Goal: Task Accomplishment & Management: Complete application form

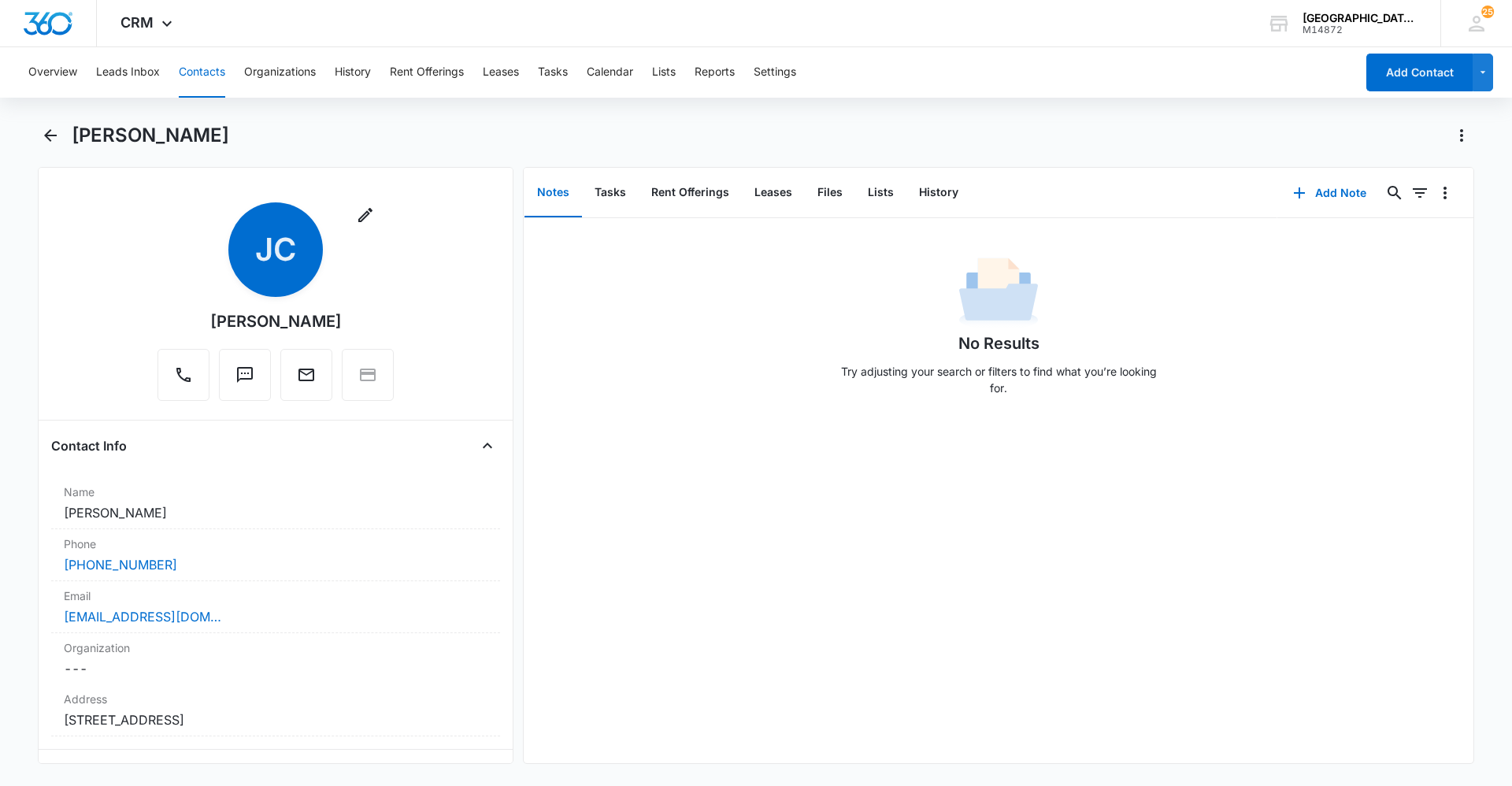
scroll to position [1589, 0]
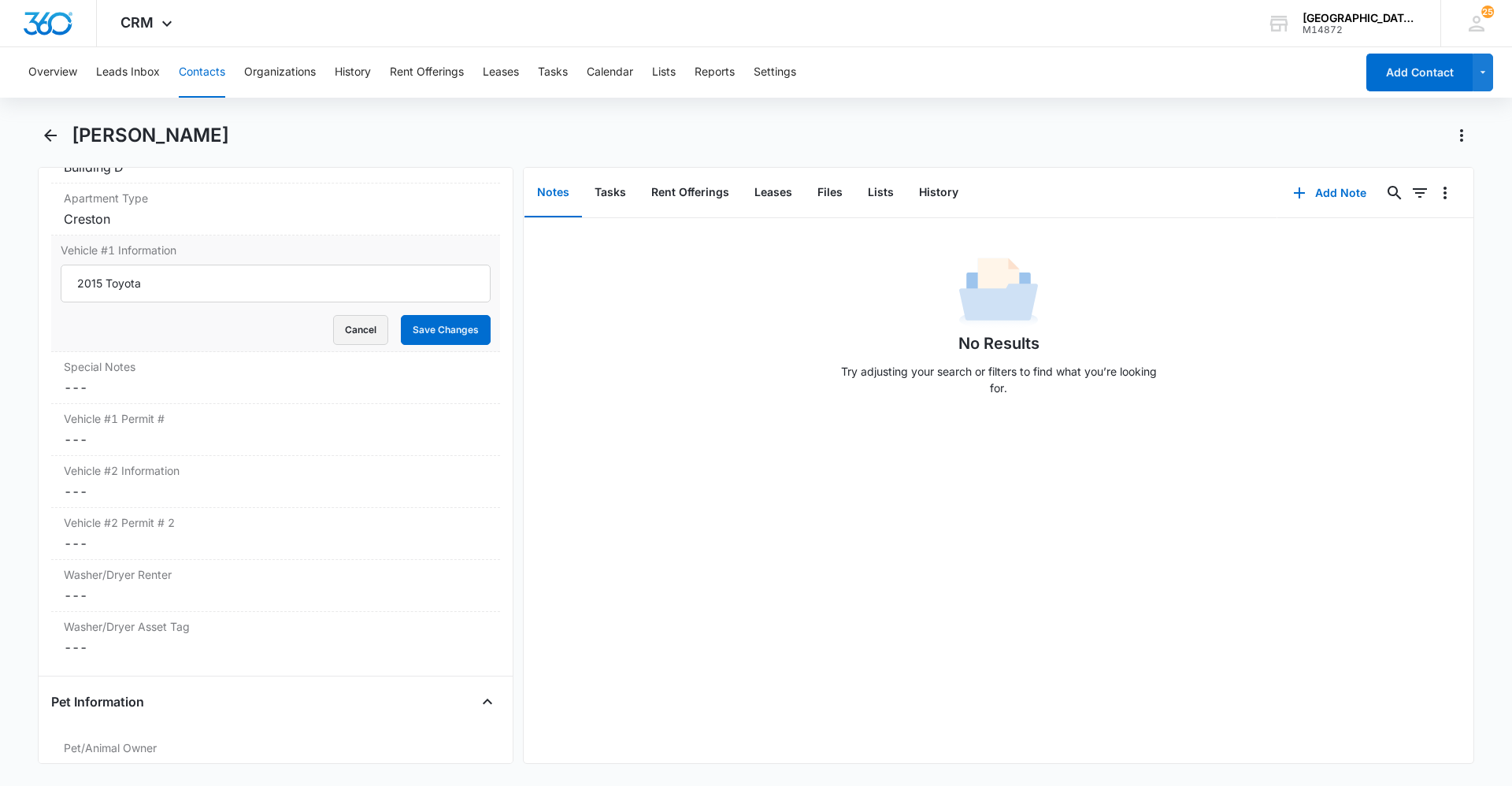
click at [362, 331] on button "Cancel" at bounding box center [361, 330] width 55 height 30
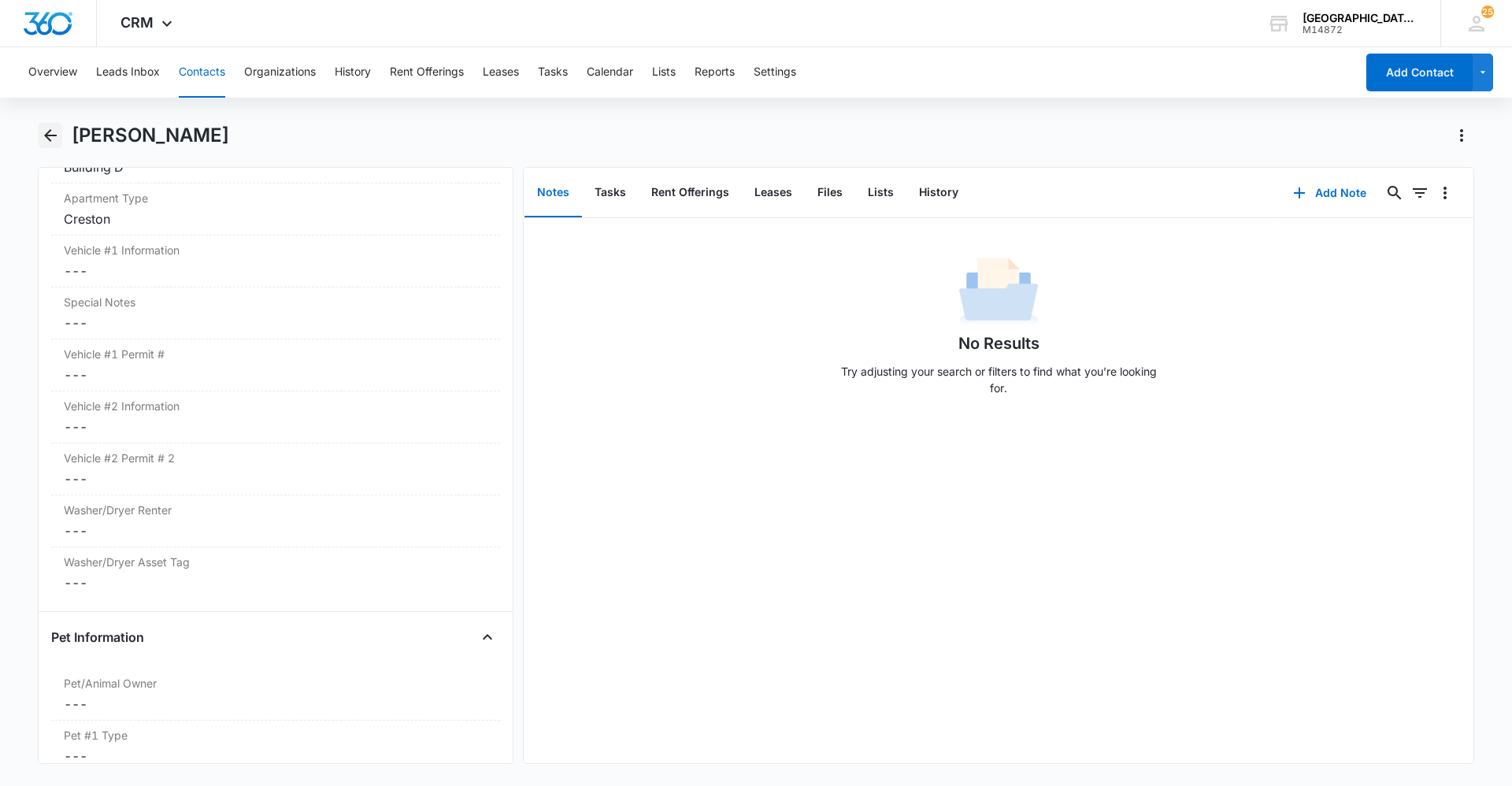
click at [53, 134] on icon "Back" at bounding box center [51, 135] width 19 height 19
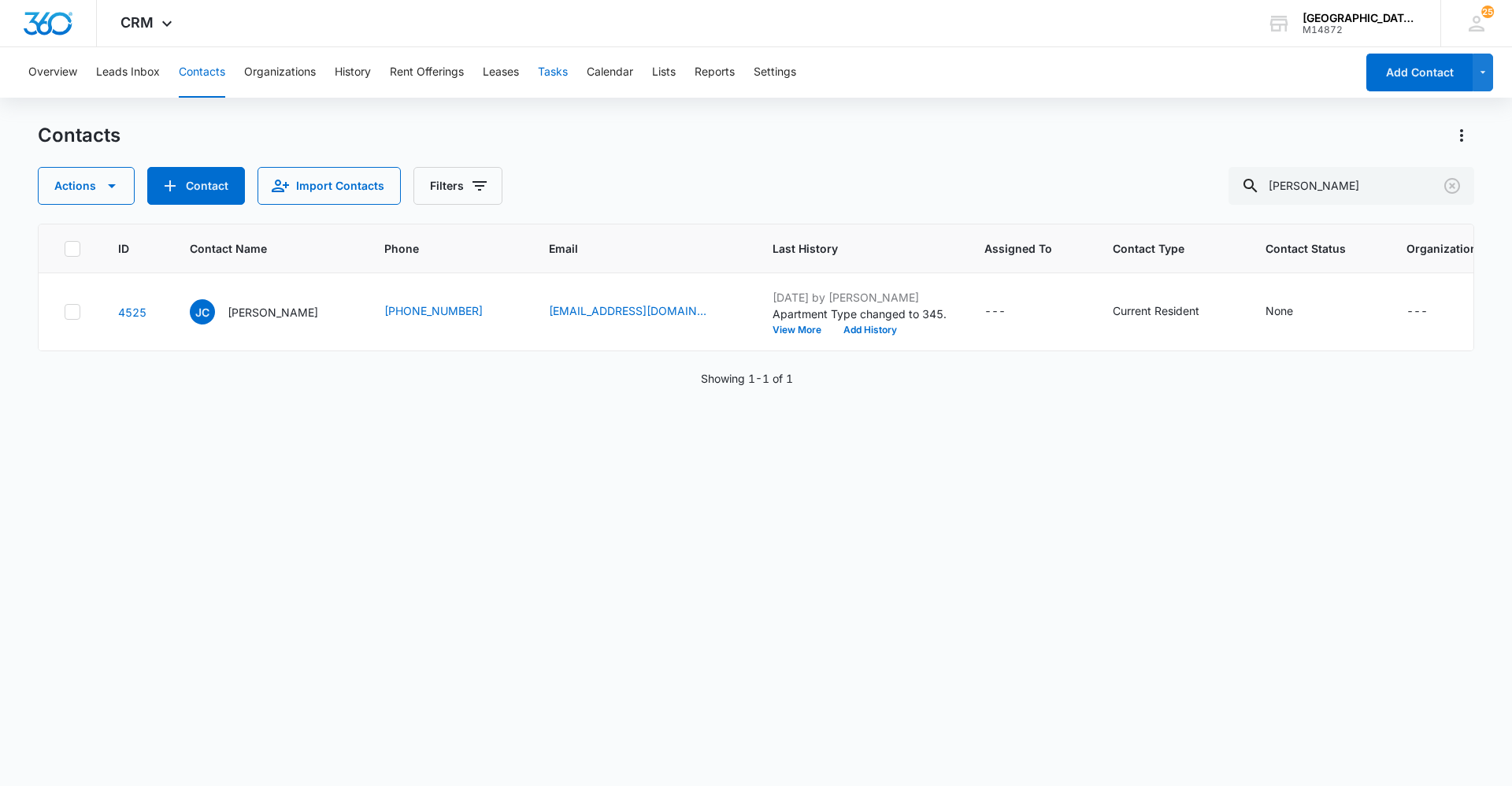
click at [568, 70] on button "Tasks" at bounding box center [553, 72] width 30 height 51
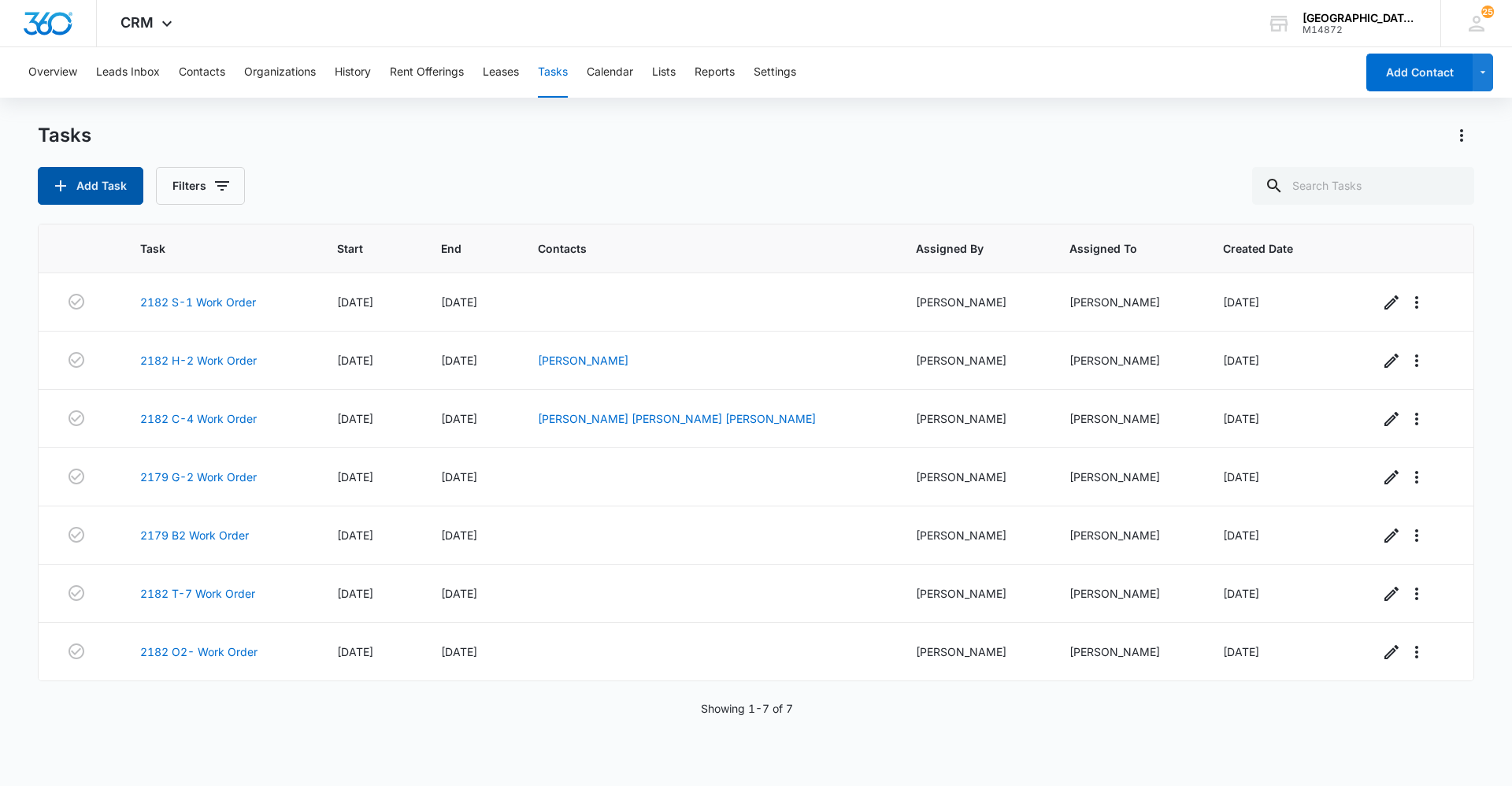
click at [111, 180] on button "Add Task" at bounding box center [90, 185] width 106 height 37
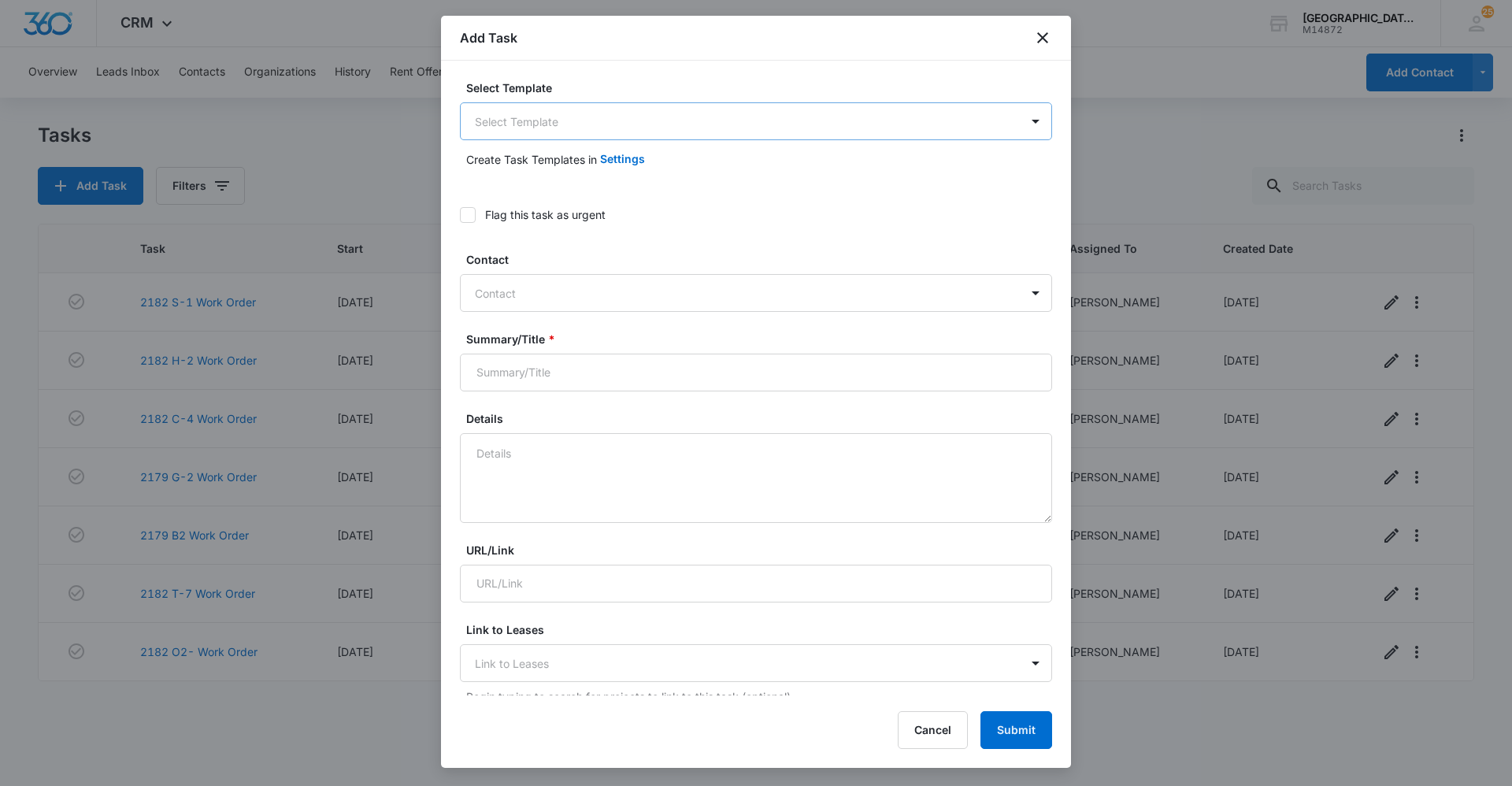
click at [584, 126] on body "CRM Apps Reputation Websites Forms CRM Email Social Content Ads Intelligence Fi…" at bounding box center [756, 393] width 1512 height 786
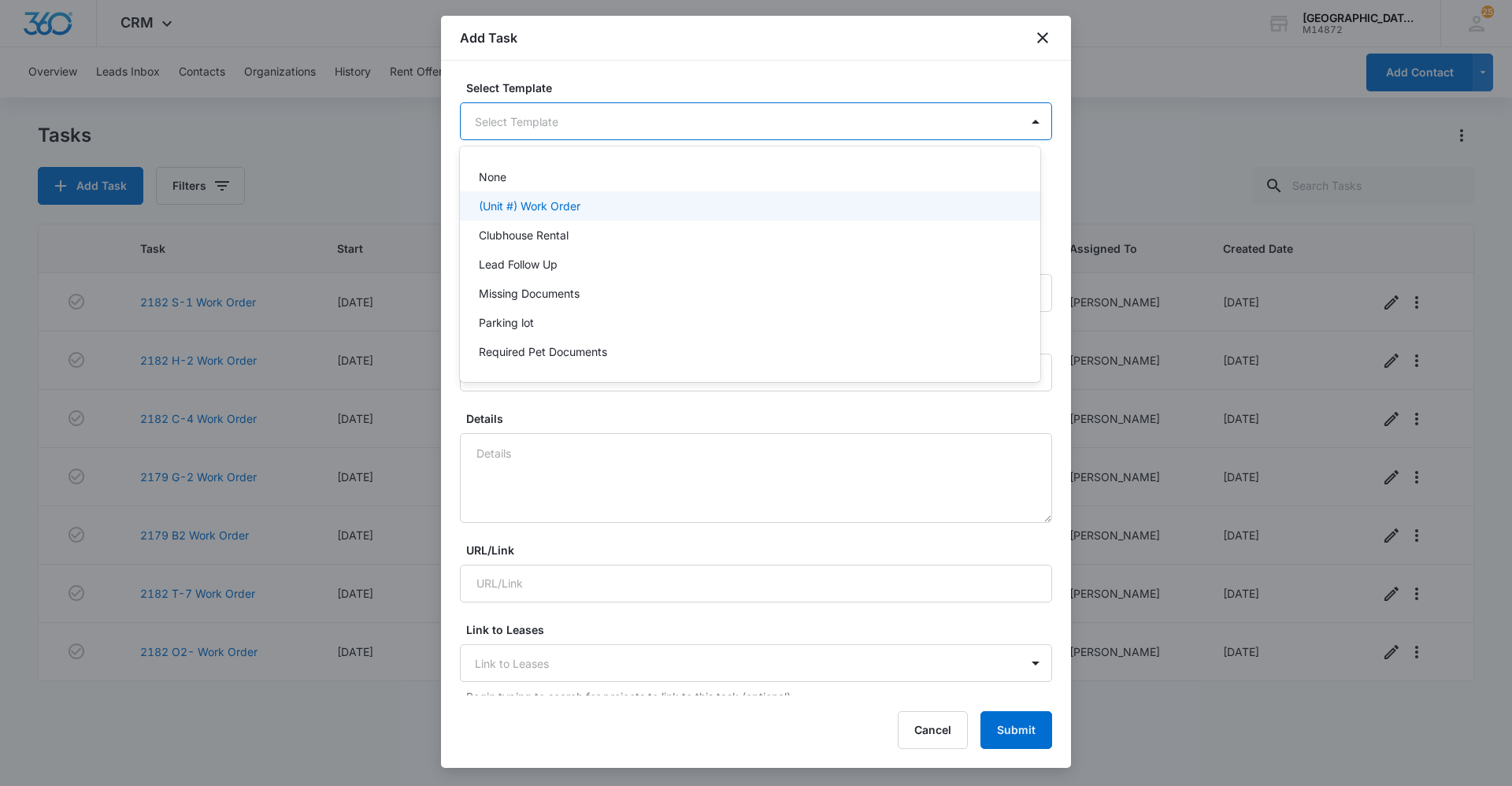
click at [529, 207] on p "(Unit #) Work Order" at bounding box center [529, 206] width 101 height 17
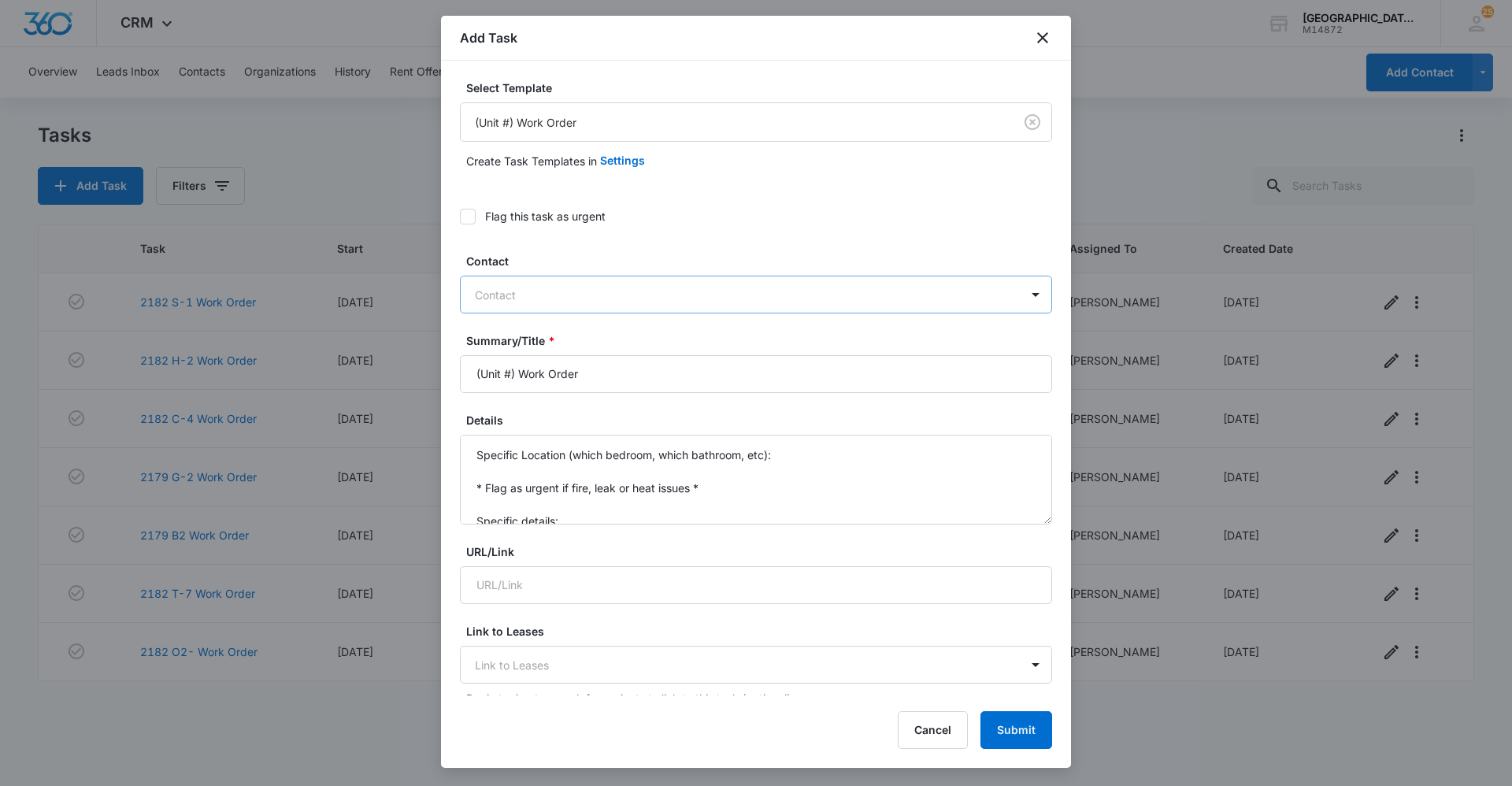
click at [543, 295] on div at bounding box center [747, 294] width 543 height 20
type input "Bodie"
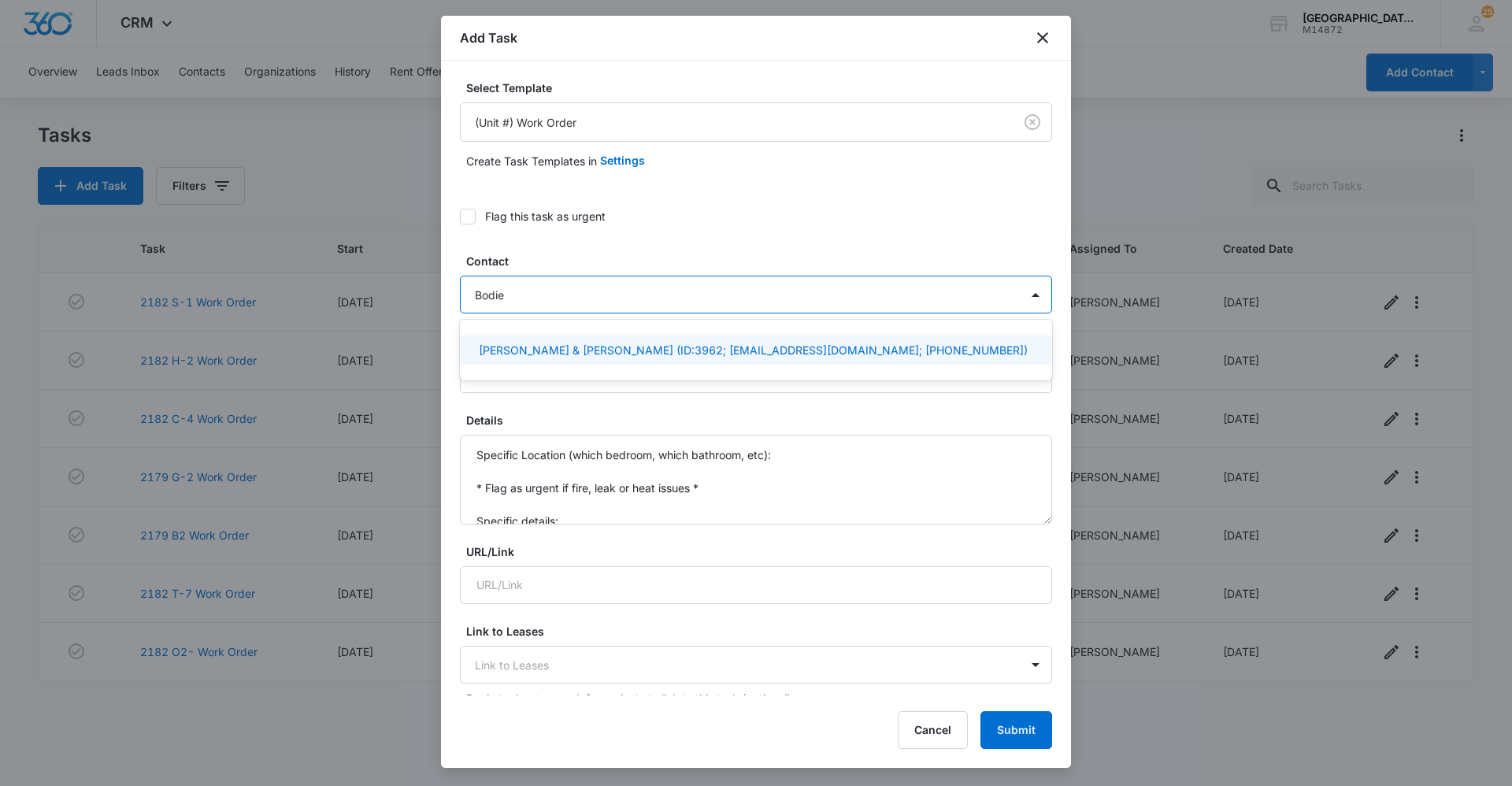
click at [561, 353] on p "[PERSON_NAME] & [PERSON_NAME] (ID:3962; [EMAIL_ADDRESS][DOMAIN_NAME]; [PHONE_NU…" at bounding box center [753, 350] width 549 height 17
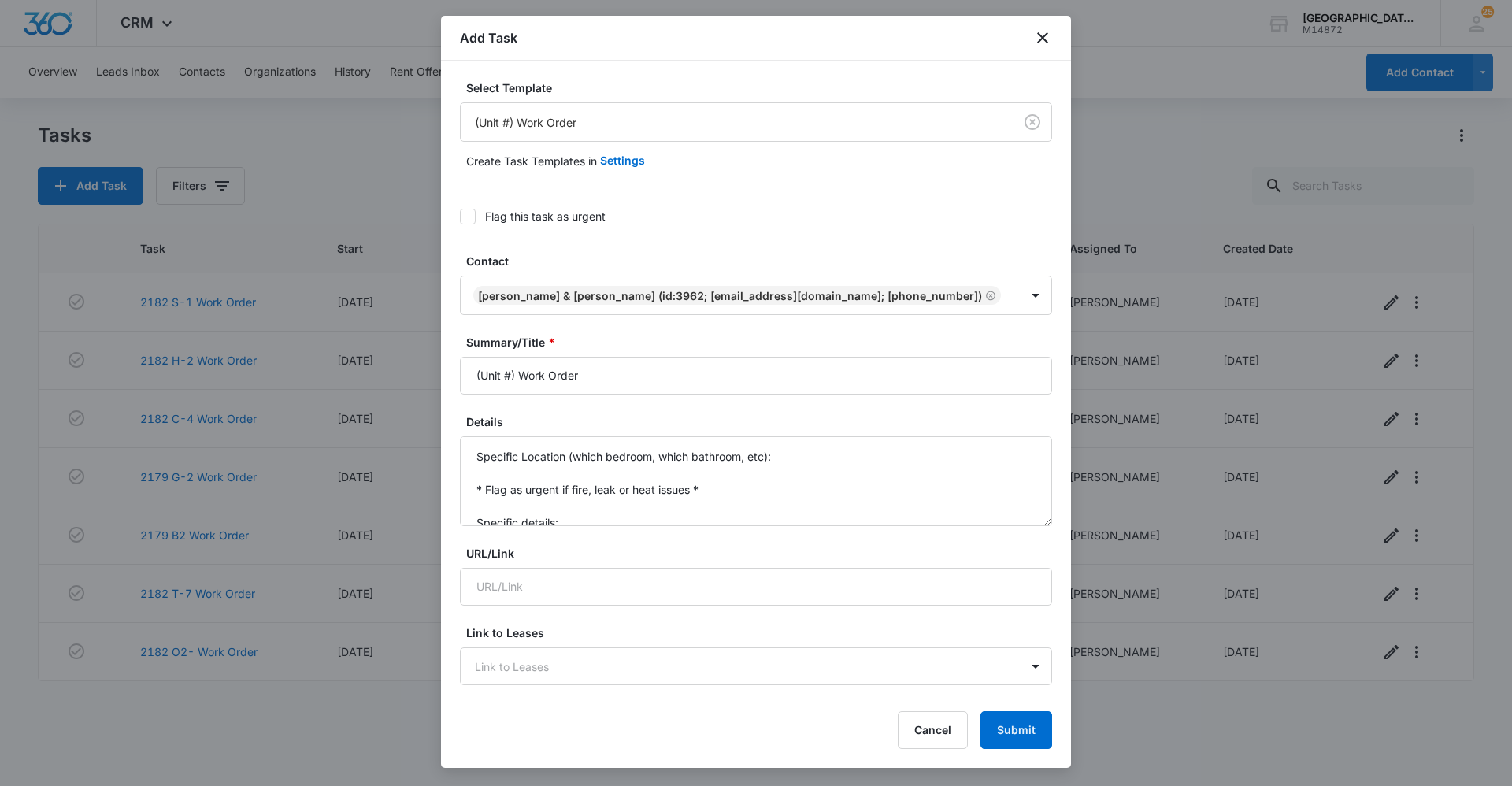
click at [565, 417] on label "Details" at bounding box center [763, 422] width 592 height 17
click at [565, 437] on textarea "Specific Location (which bedroom, which bathroom, etc): * Flag as urgent if fir…" at bounding box center [756, 482] width 592 height 90
drag, startPoint x: 518, startPoint y: 374, endPoint x: 409, endPoint y: 371, distance: 109.0
click at [409, 371] on body "CRM Apps Reputation Websites Forms CRM Email Social Content Ads Intelligence Fi…" at bounding box center [756, 393] width 1512 height 786
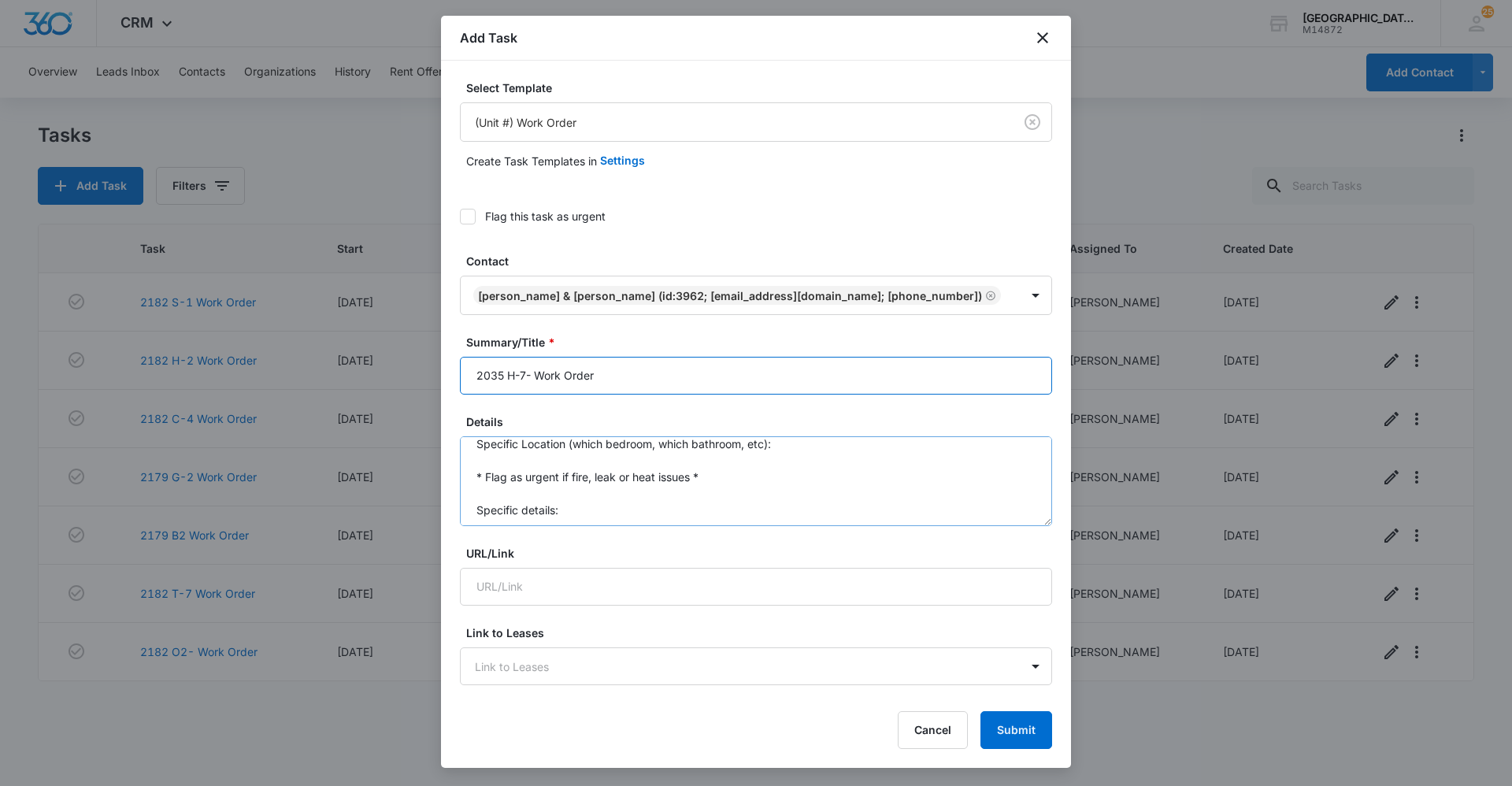
scroll to position [33, 0]
type input "2035 H-7- Work Order"
drag, startPoint x: 570, startPoint y: 495, endPoint x: 435, endPoint y: 393, distance: 169.2
click at [435, 393] on body "CRM Apps Reputation Websites Forms CRM Email Social Content Ads Intelligence Fi…" at bounding box center [756, 393] width 1512 height 786
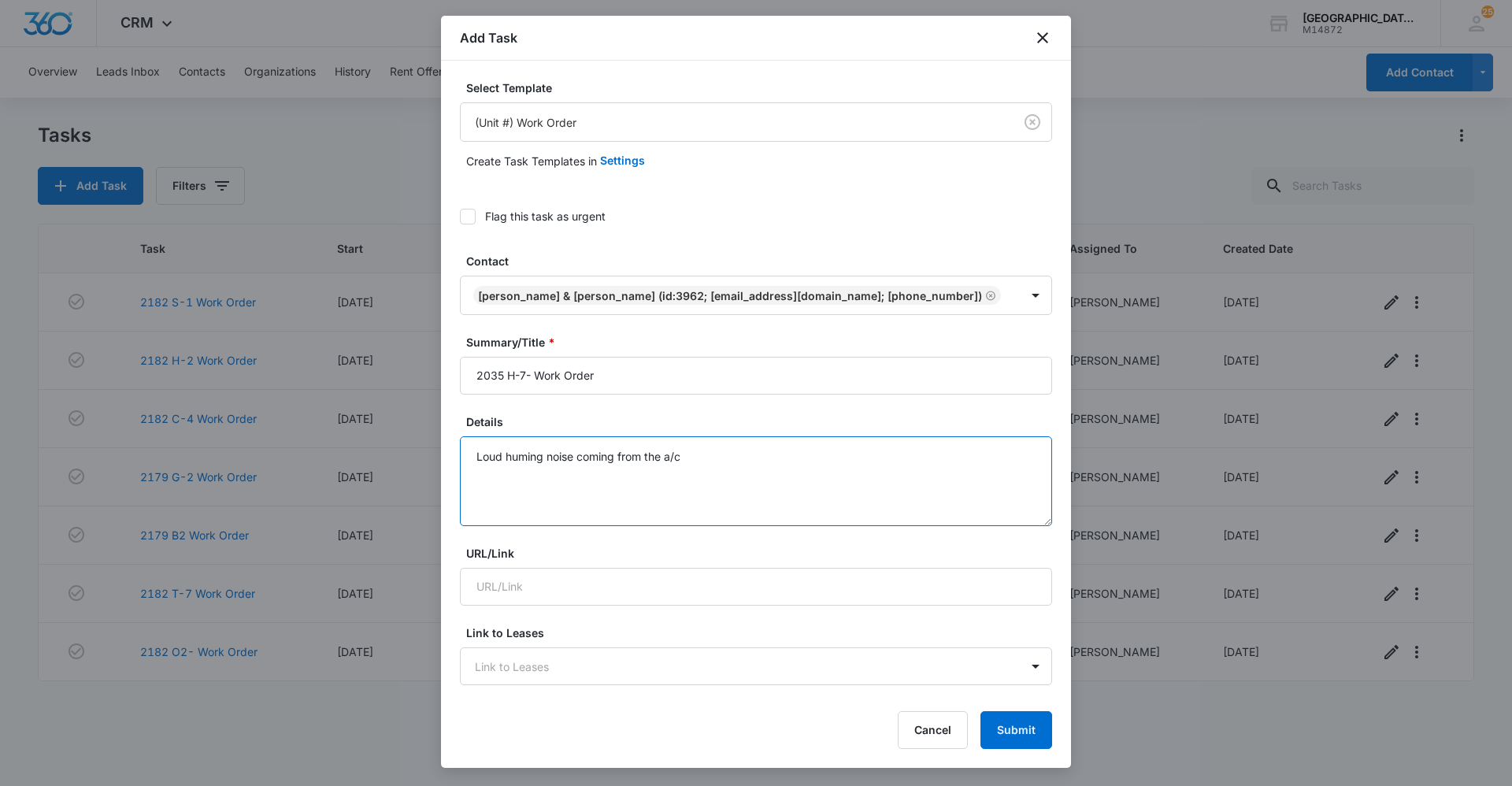
click at [692, 467] on textarea "Loud huming noise coming from the a/c" at bounding box center [756, 482] width 592 height 90
click at [694, 467] on textarea "Loud humming noise coming from the a/c" at bounding box center [756, 482] width 592 height 90
click at [689, 458] on textarea "Loud humming noise coming from the a/c" at bounding box center [756, 482] width 592 height 90
click at [691, 456] on textarea "Loud humming noise coming from the a/c" at bounding box center [756, 482] width 592 height 90
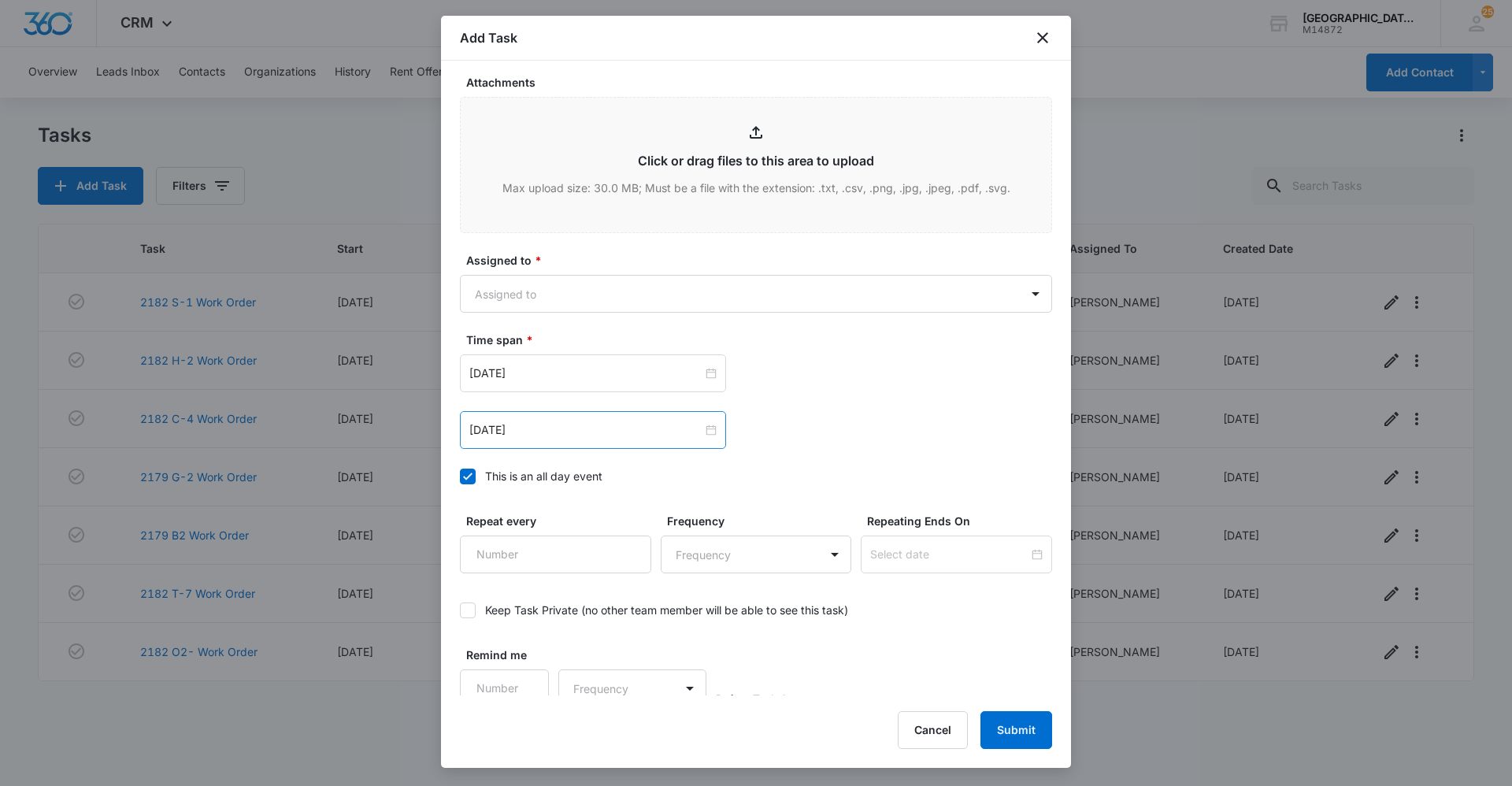
scroll to position [822, 0]
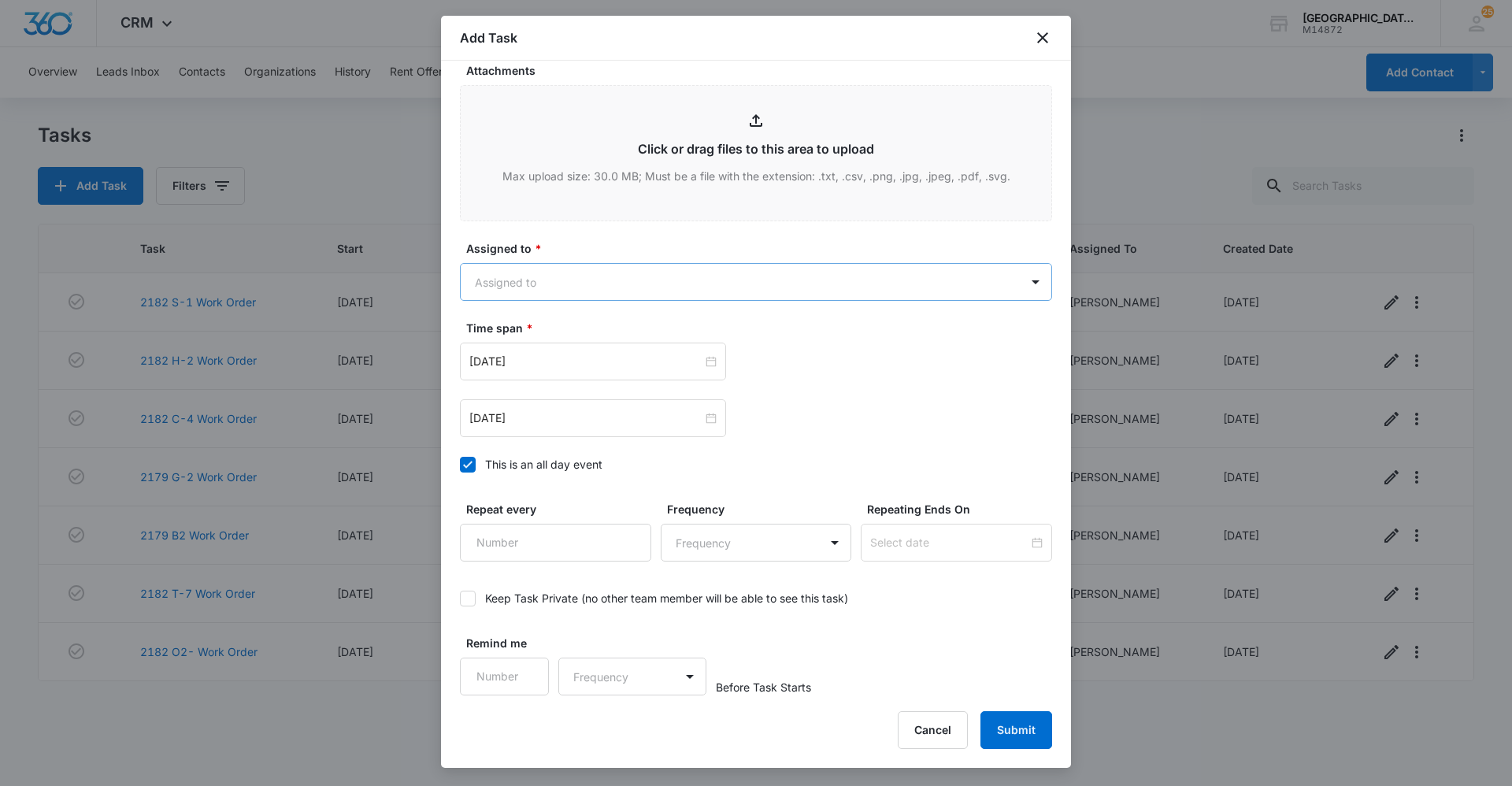
type textarea "Loud humming noise coming from the a/c."
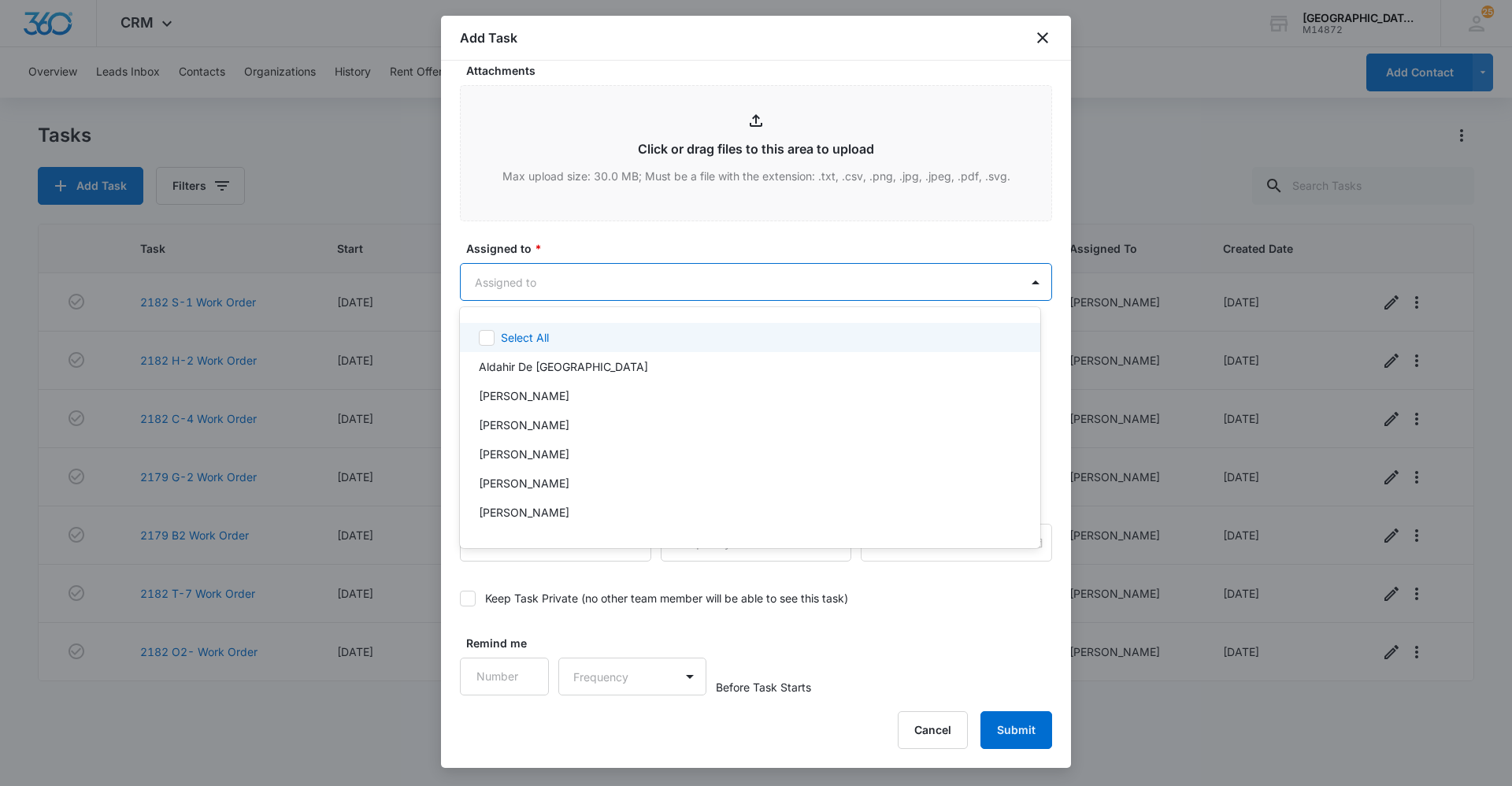
click at [550, 297] on body "CRM Apps Reputation Websites Forms CRM Email Social Content Ads Intelligence Fi…" at bounding box center [756, 393] width 1512 height 786
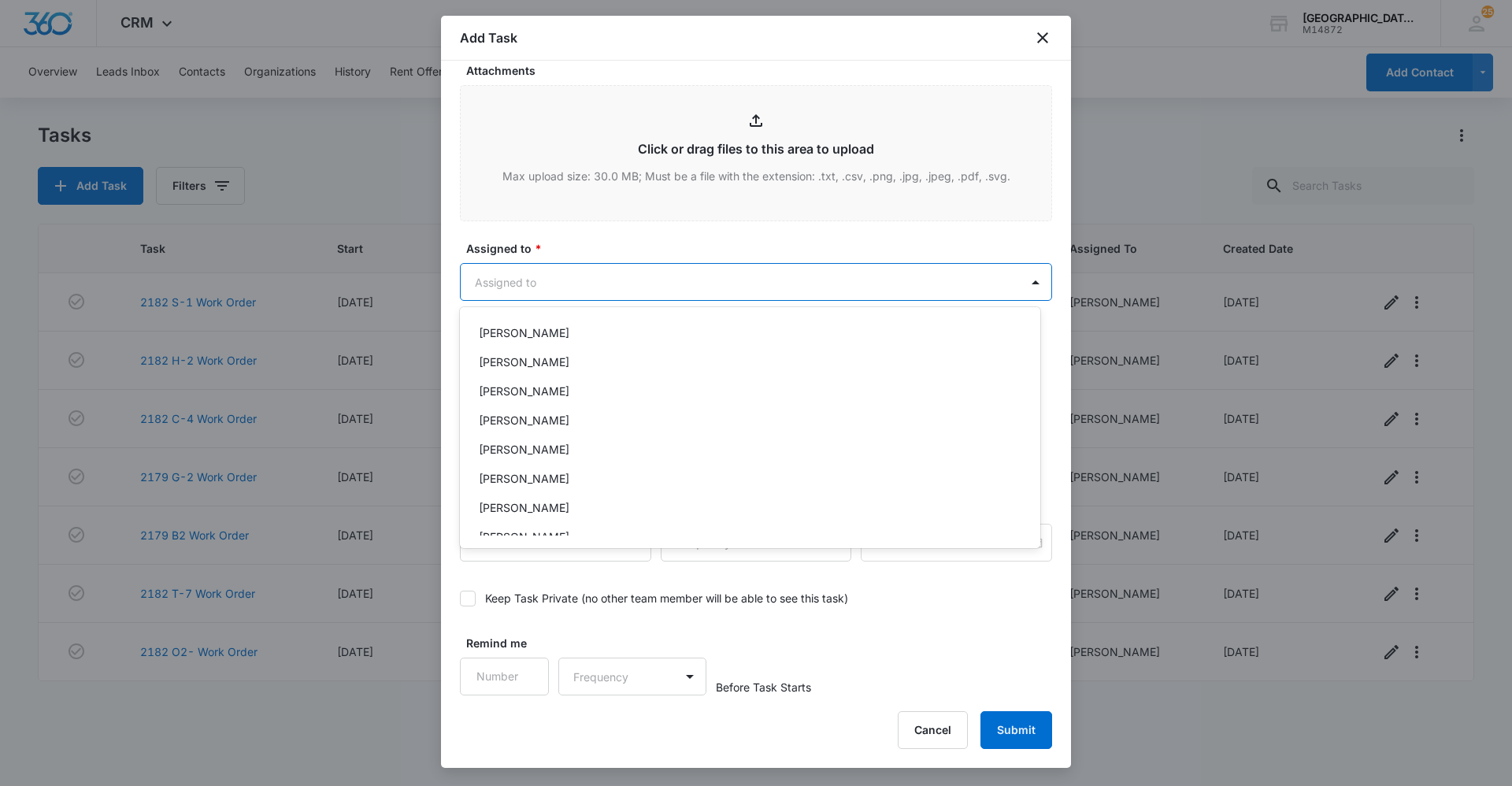
scroll to position [236, 0]
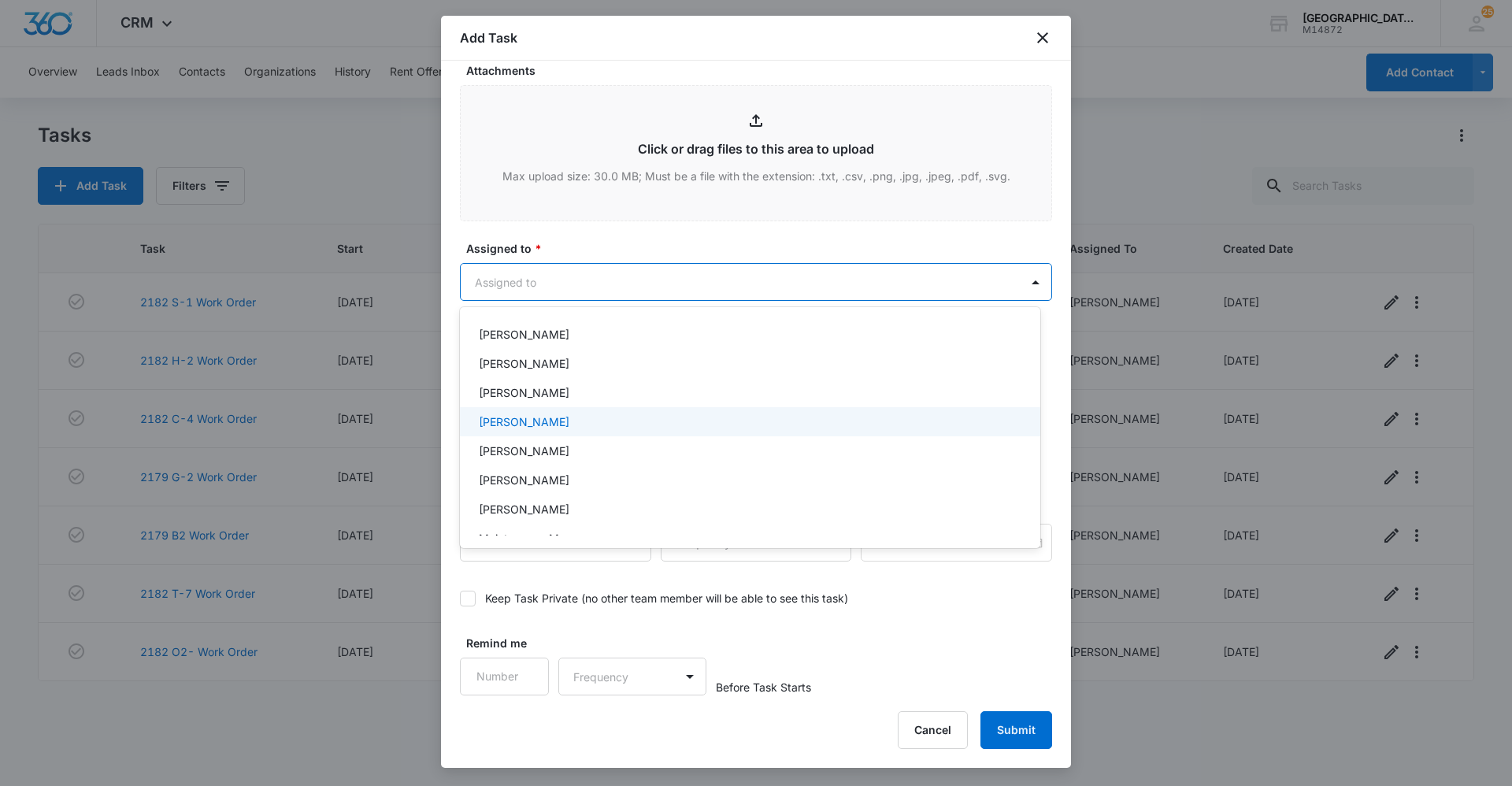
click at [542, 425] on p "[PERSON_NAME]" at bounding box center [524, 422] width 91 height 17
click at [637, 277] on div at bounding box center [756, 393] width 1512 height 786
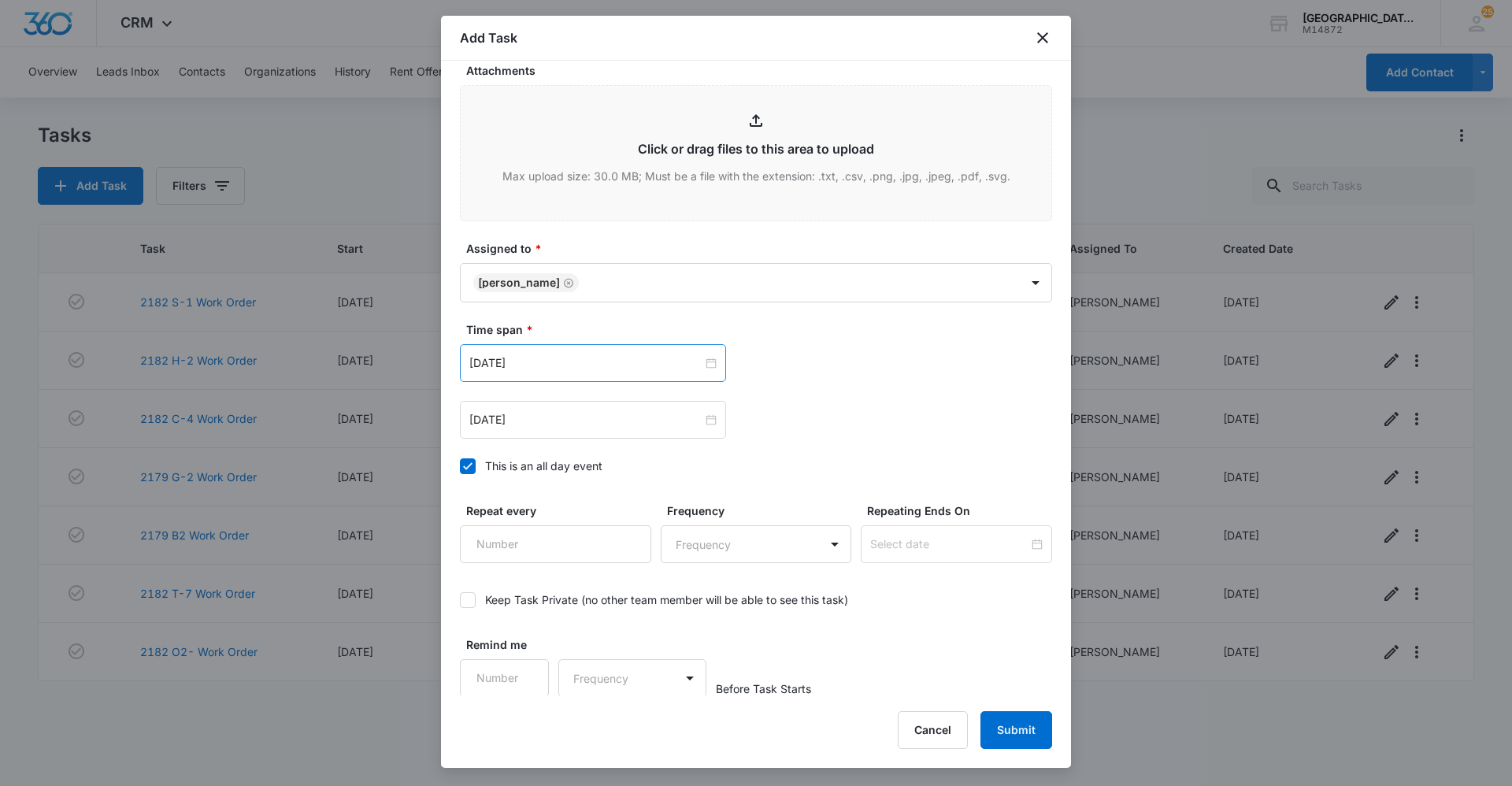
click at [717, 364] on div "[DATE]" at bounding box center [593, 363] width 266 height 37
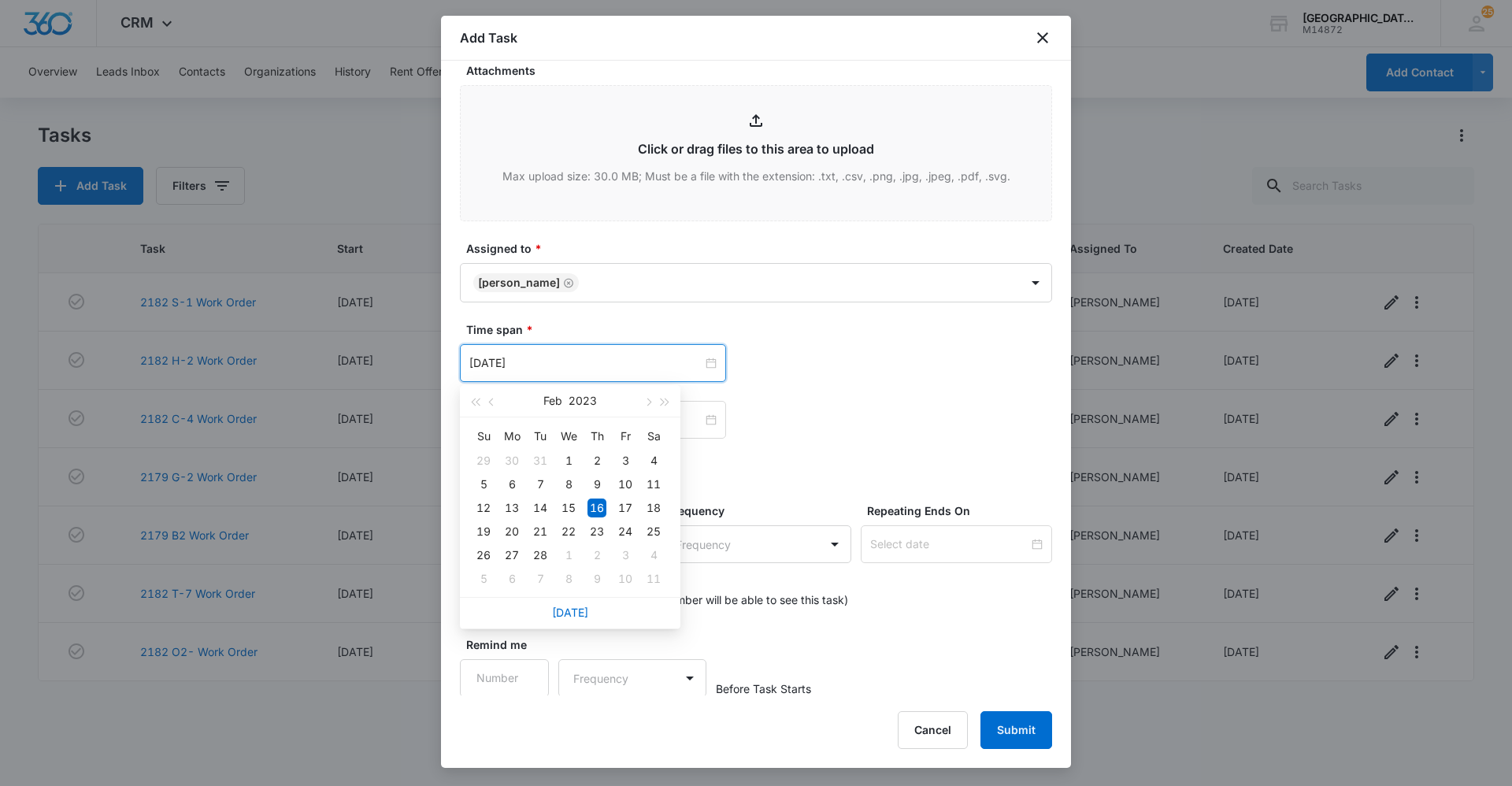
click at [571, 604] on div "[DATE]" at bounding box center [570, 613] width 220 height 32
click at [569, 609] on link "[DATE]" at bounding box center [570, 612] width 37 height 13
type input "[DATE]"
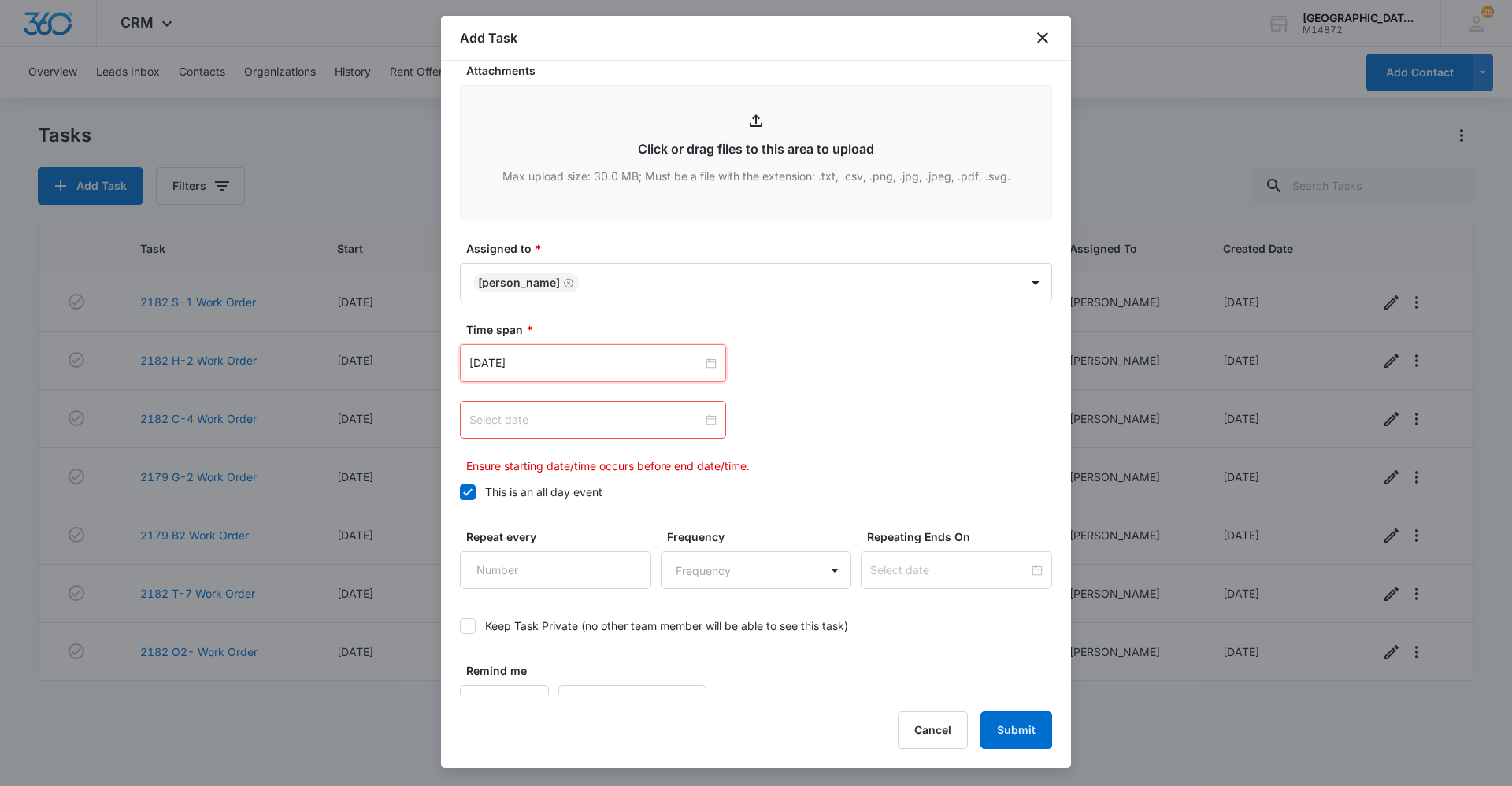
click at [704, 415] on div at bounding box center [593, 420] width 247 height 17
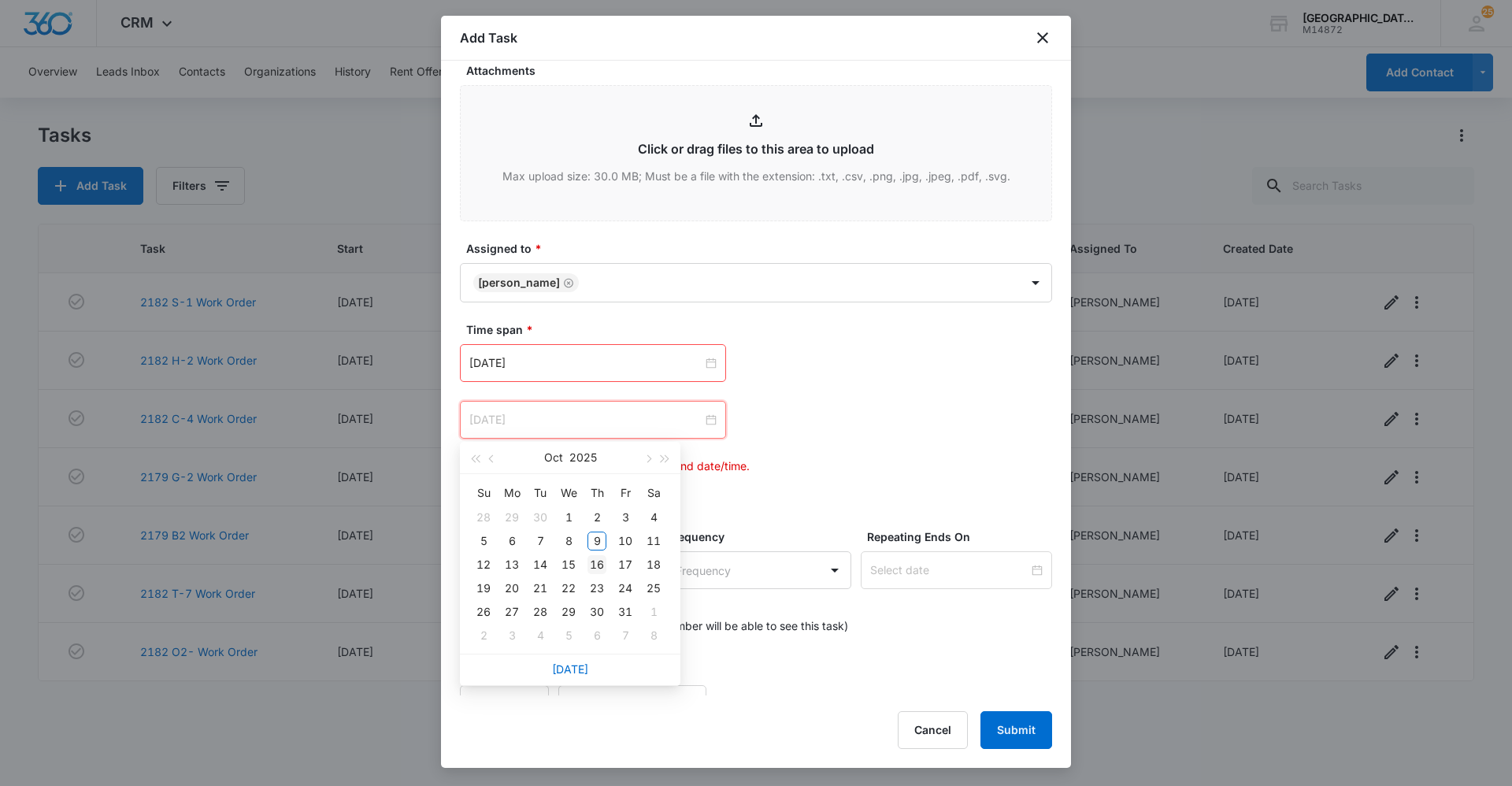
type input "[DATE]"
click at [596, 568] on div "16" at bounding box center [597, 565] width 19 height 19
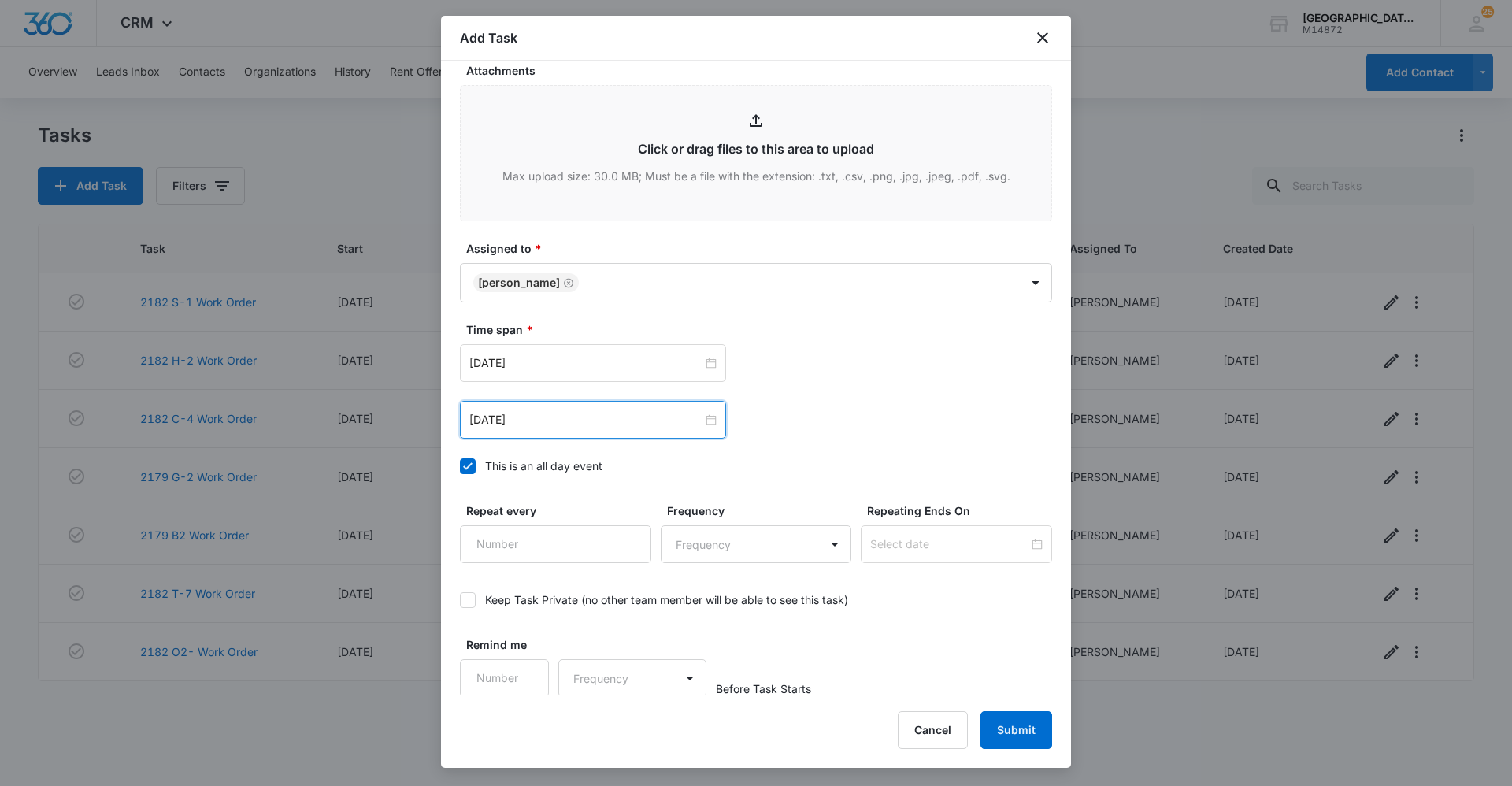
scroll to position [823, 0]
click at [1020, 737] on button "Submit" at bounding box center [1015, 730] width 71 height 37
